Goal: Transaction & Acquisition: Obtain resource

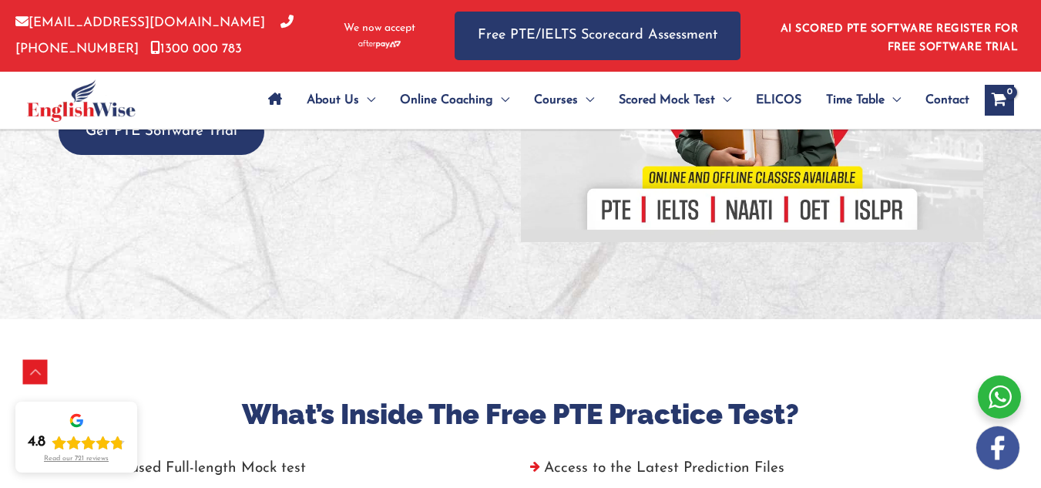
scroll to position [337, 0]
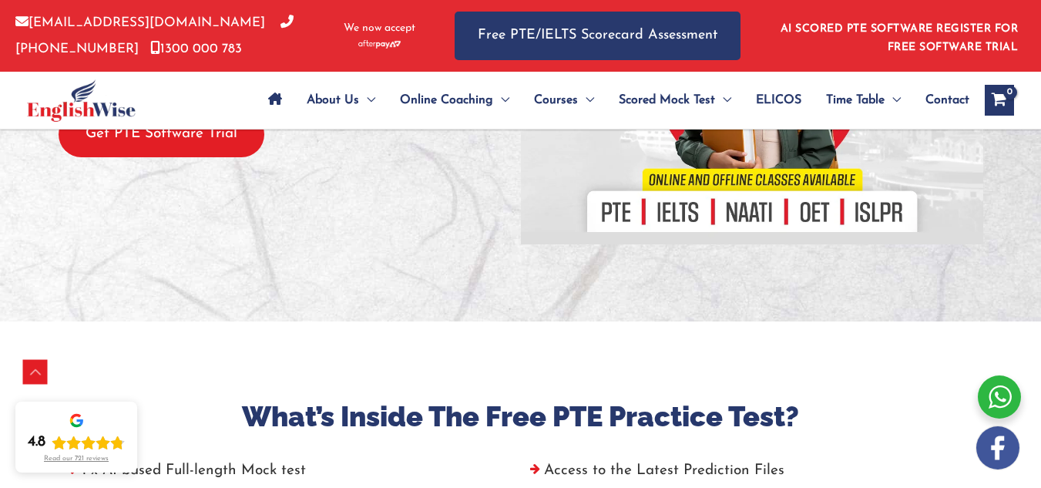
click at [223, 153] on button "Get PTE Software Trial" at bounding box center [162, 134] width 206 height 45
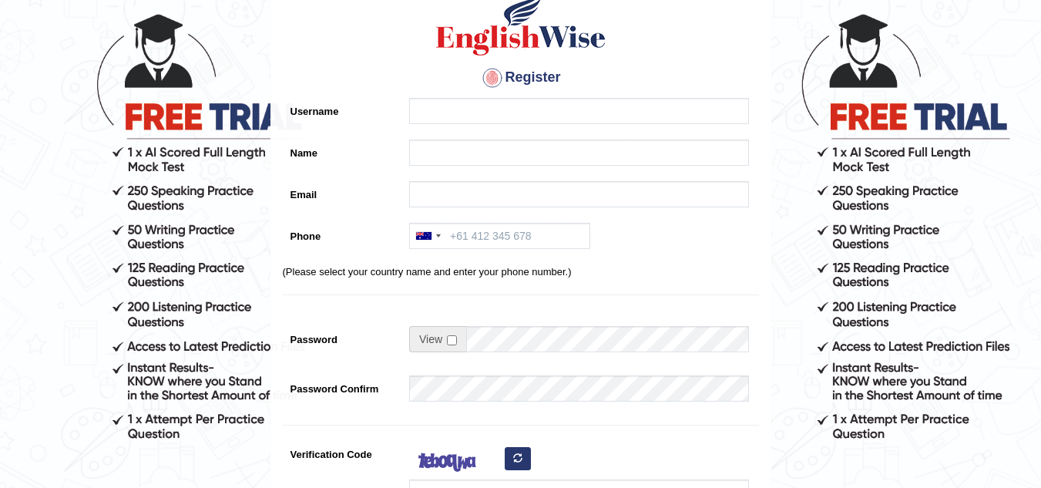
scroll to position [62, 0]
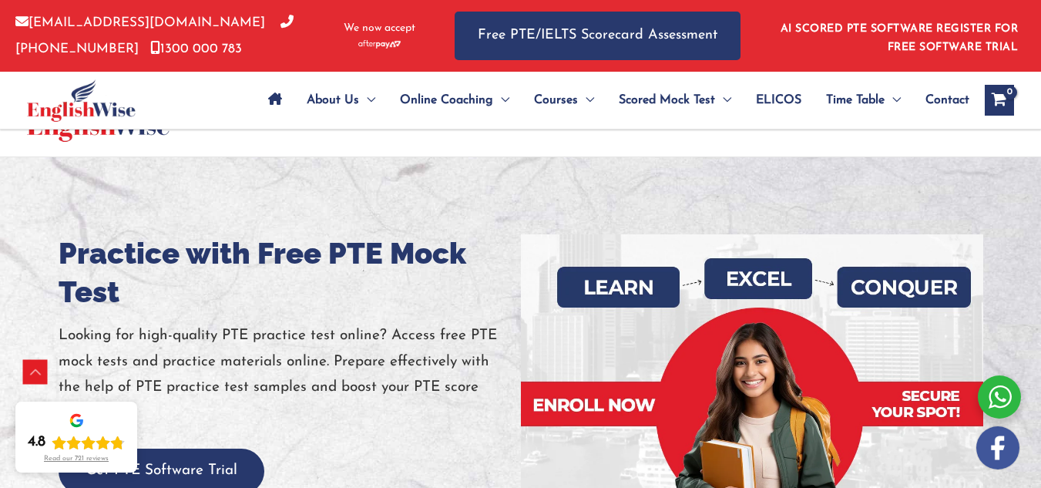
scroll to position [337, 0]
